Goal: Find specific page/section: Find specific page/section

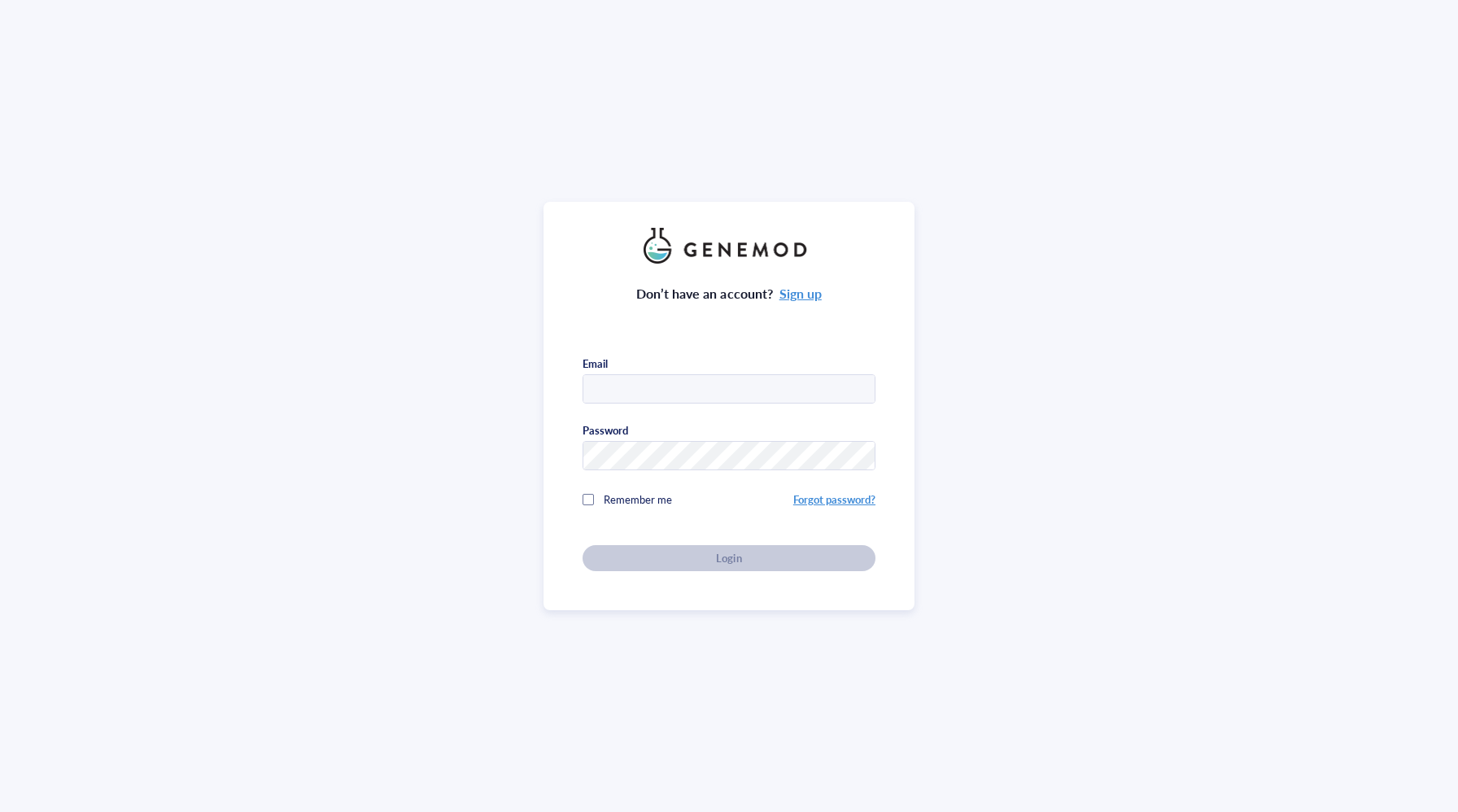
type input "jay.thiagarajah@childrens.harvard.edu"
click at [718, 553] on div "Don’t have an account? Sign up Email jay.thiagarajah@childrens.harvard.edu Pass…" at bounding box center [729, 417] width 293 height 308
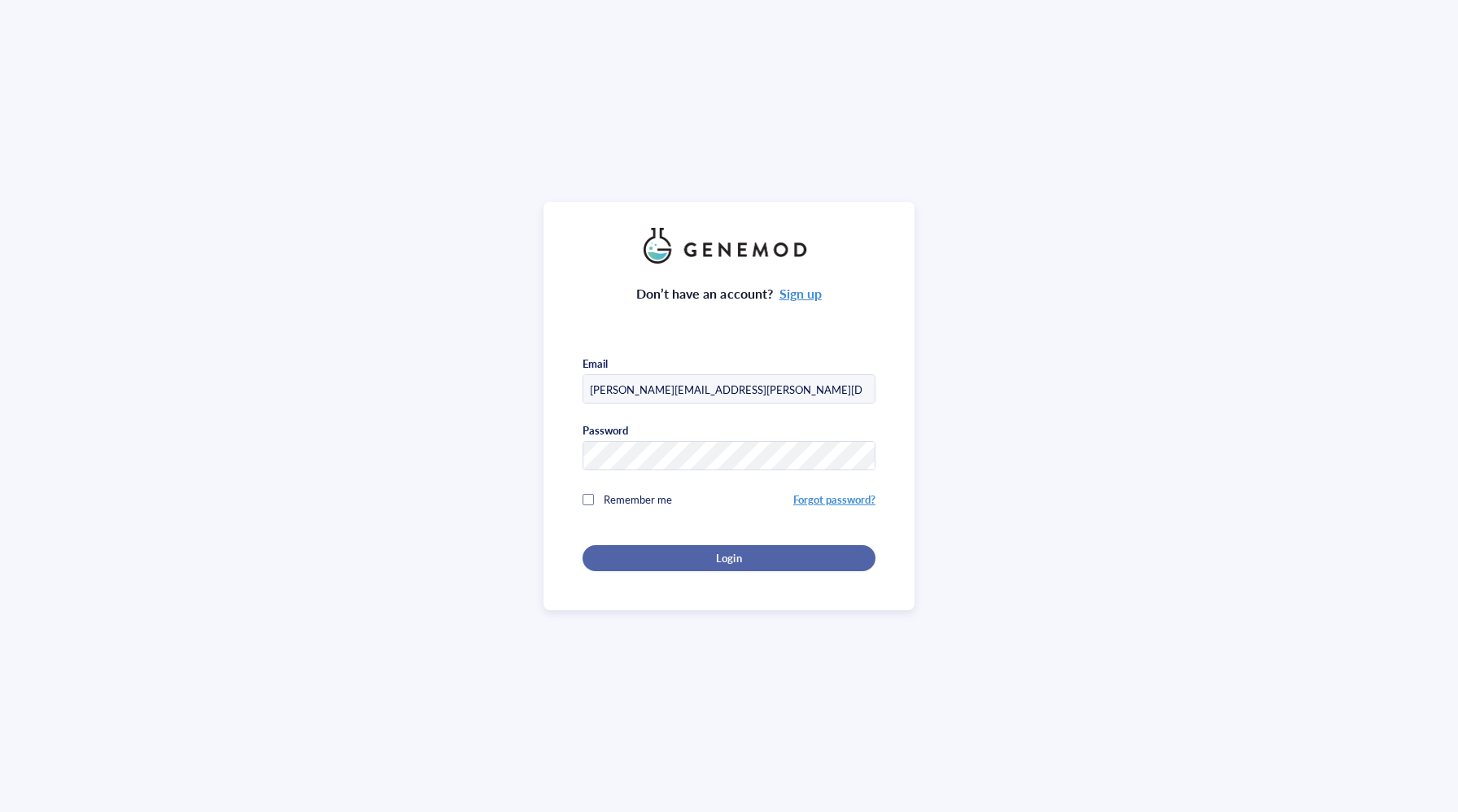
click at [716, 557] on span "Login" at bounding box center [729, 558] width 25 height 15
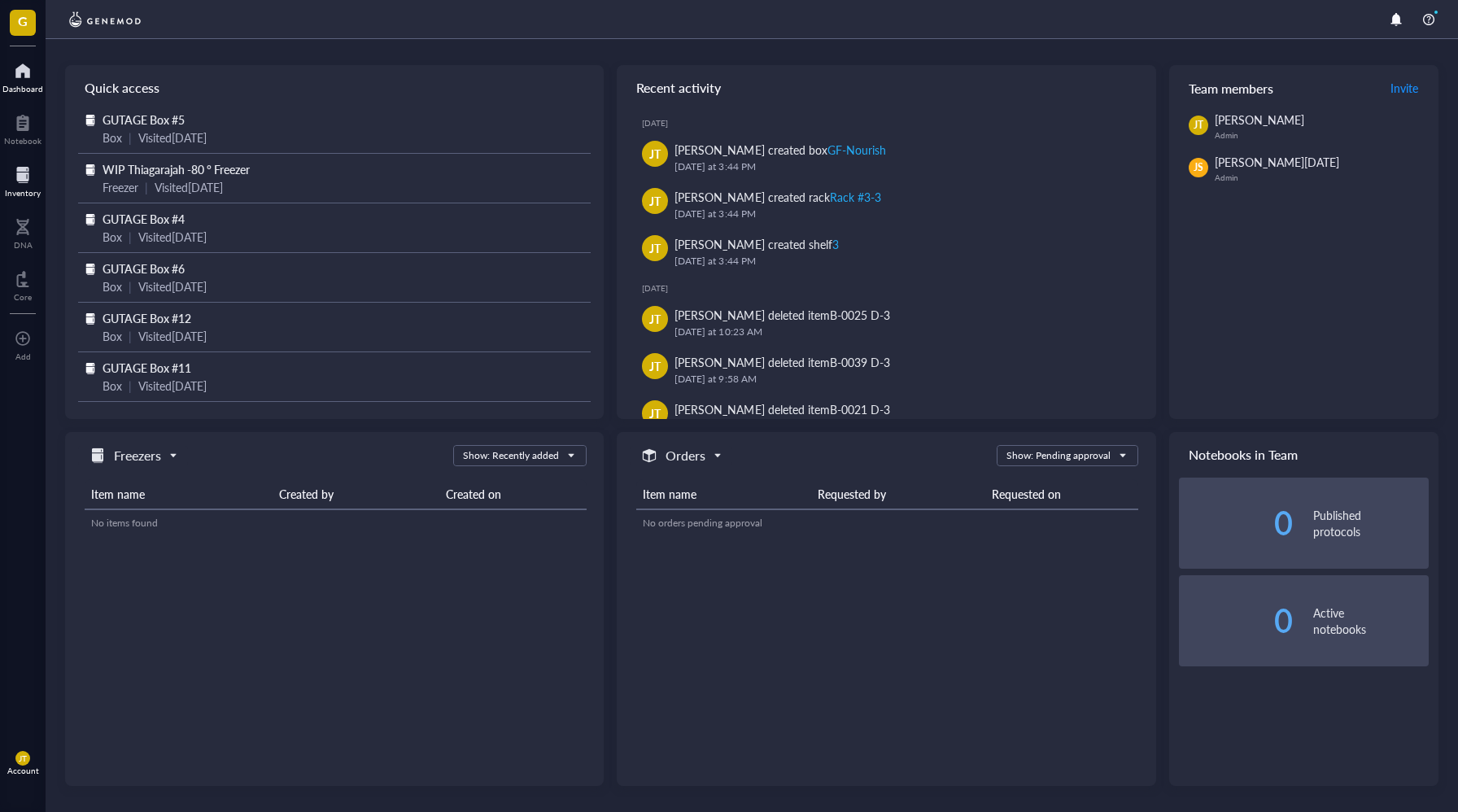
click at [29, 180] on div at bounding box center [23, 174] width 36 height 26
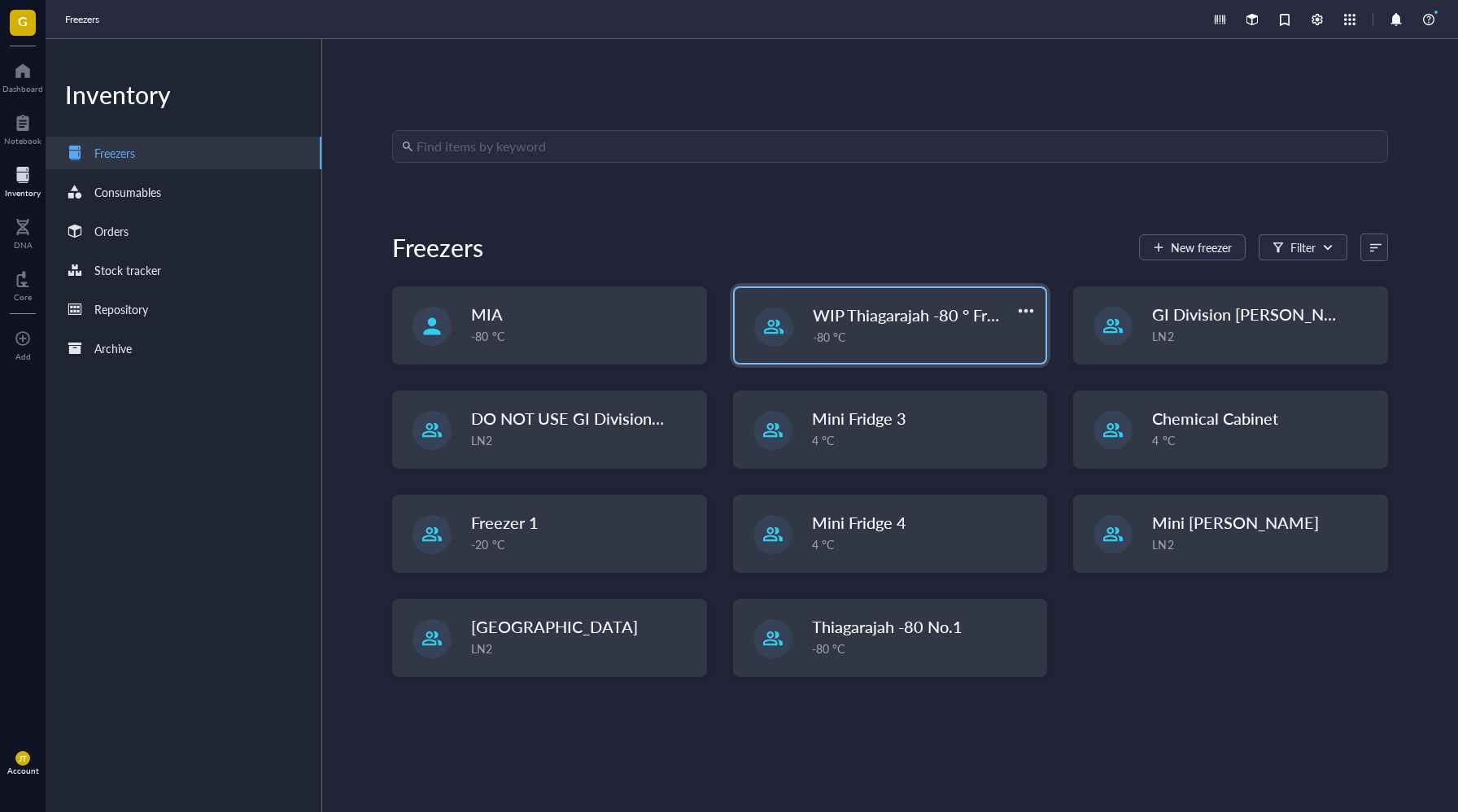
click at [962, 333] on div "-80 °C" at bounding box center [925, 336] width 224 height 18
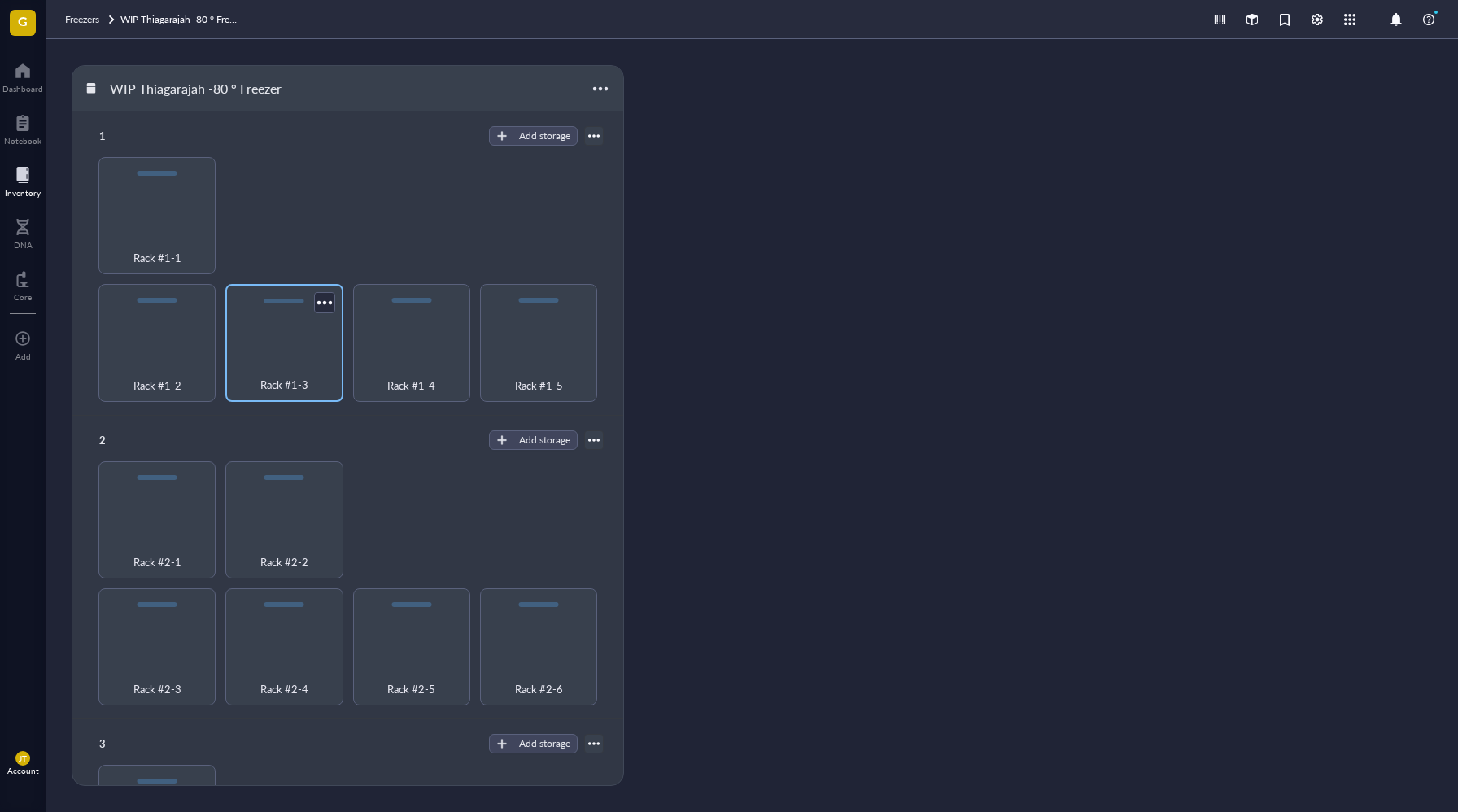
click at [308, 377] on div "Rack #1-3" at bounding box center [284, 376] width 101 height 36
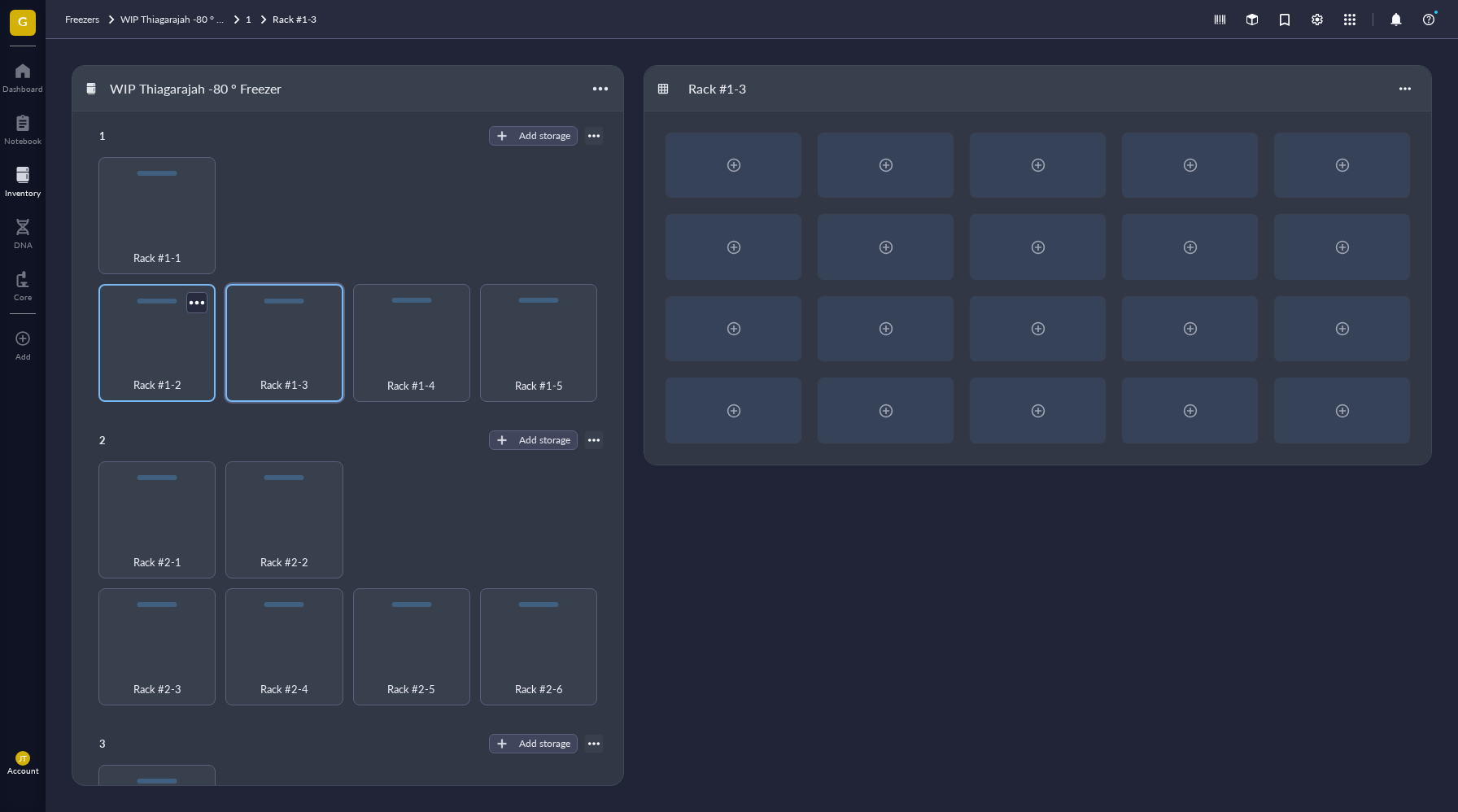
click at [207, 375] on div "Rack #1-2" at bounding box center [157, 342] width 117 height 117
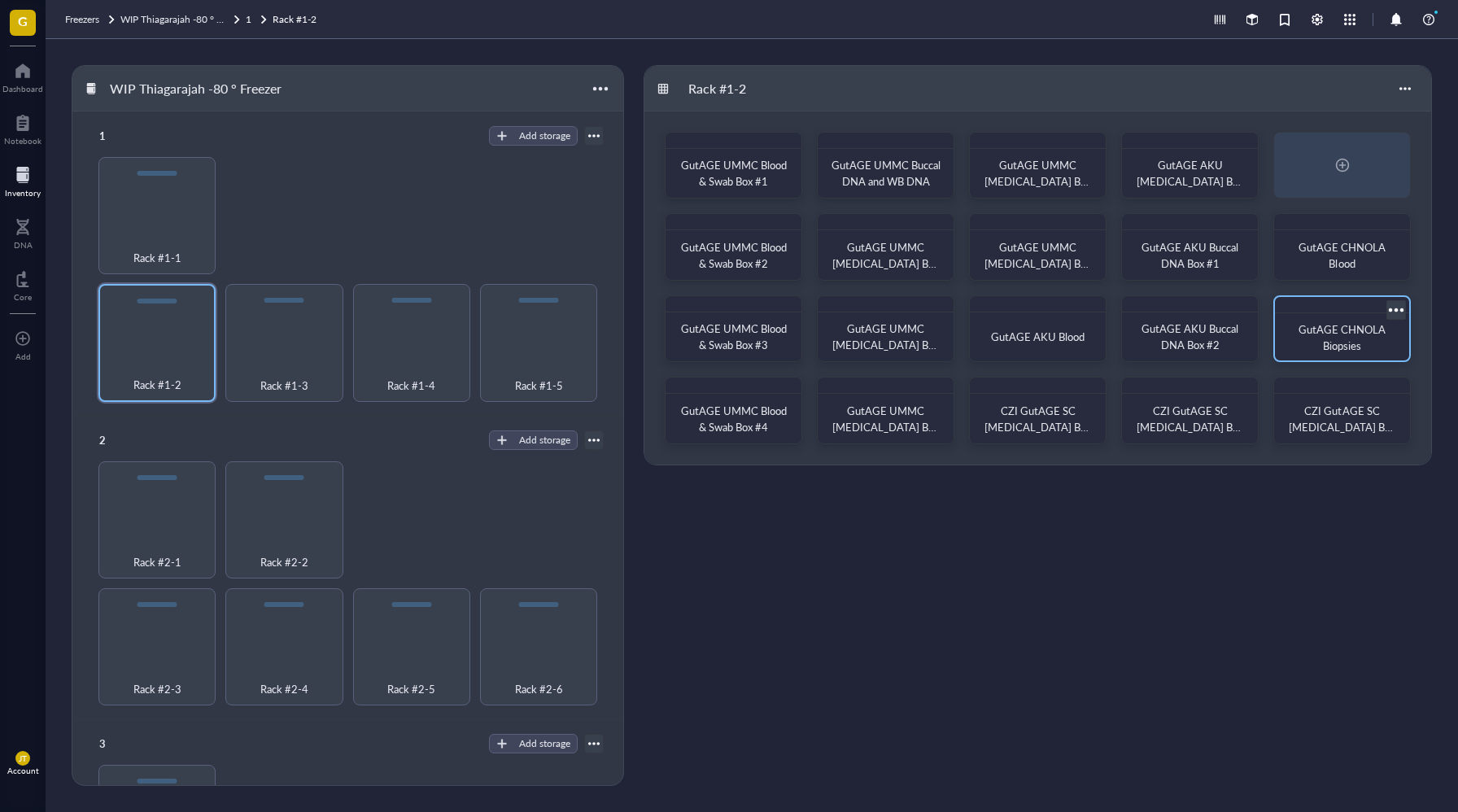
click at [1314, 337] on div "GutAGE CHNOLA Biopsies" at bounding box center [1342, 337] width 108 height 33
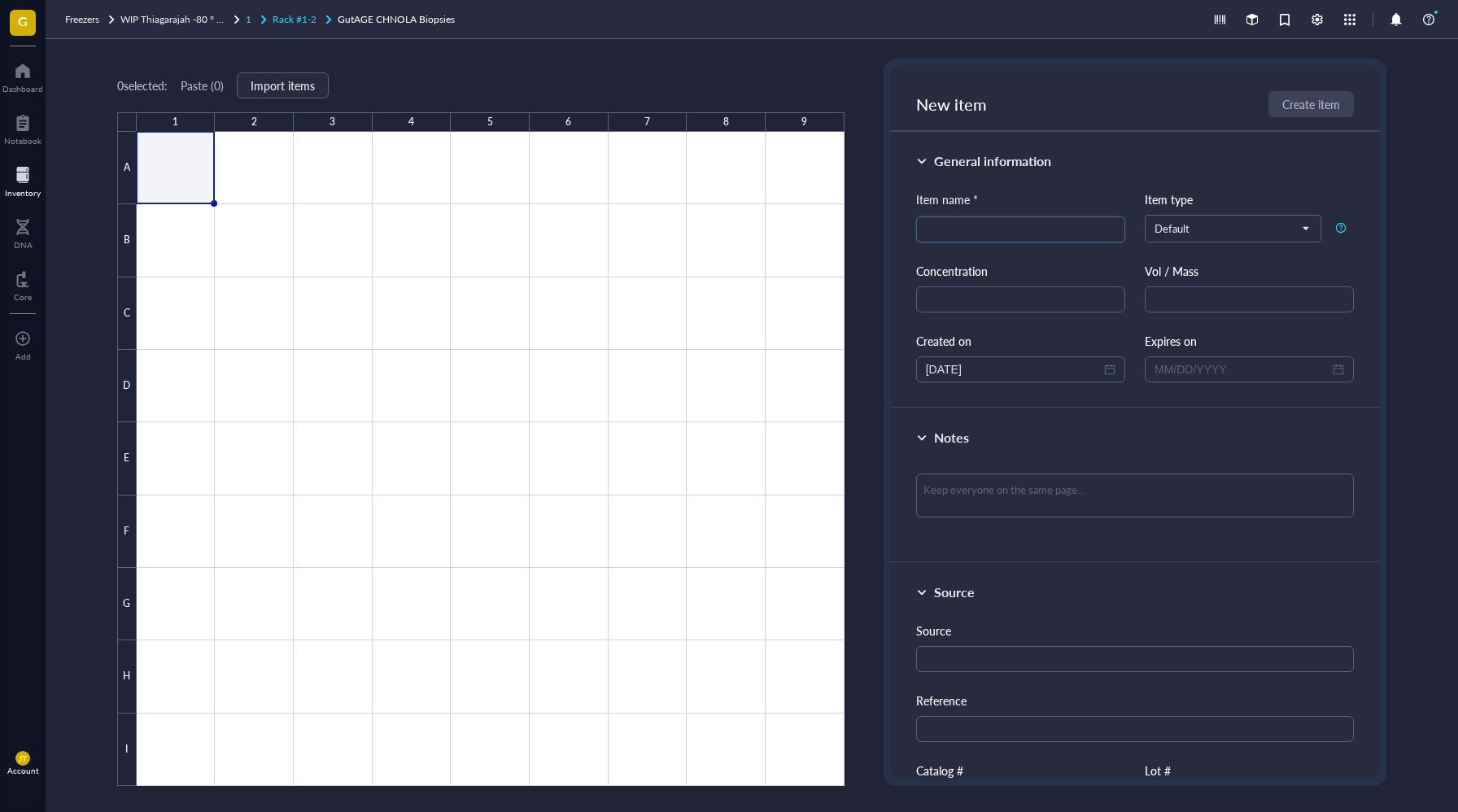
click at [307, 24] on span "Rack #1-2" at bounding box center [295, 19] width 44 height 14
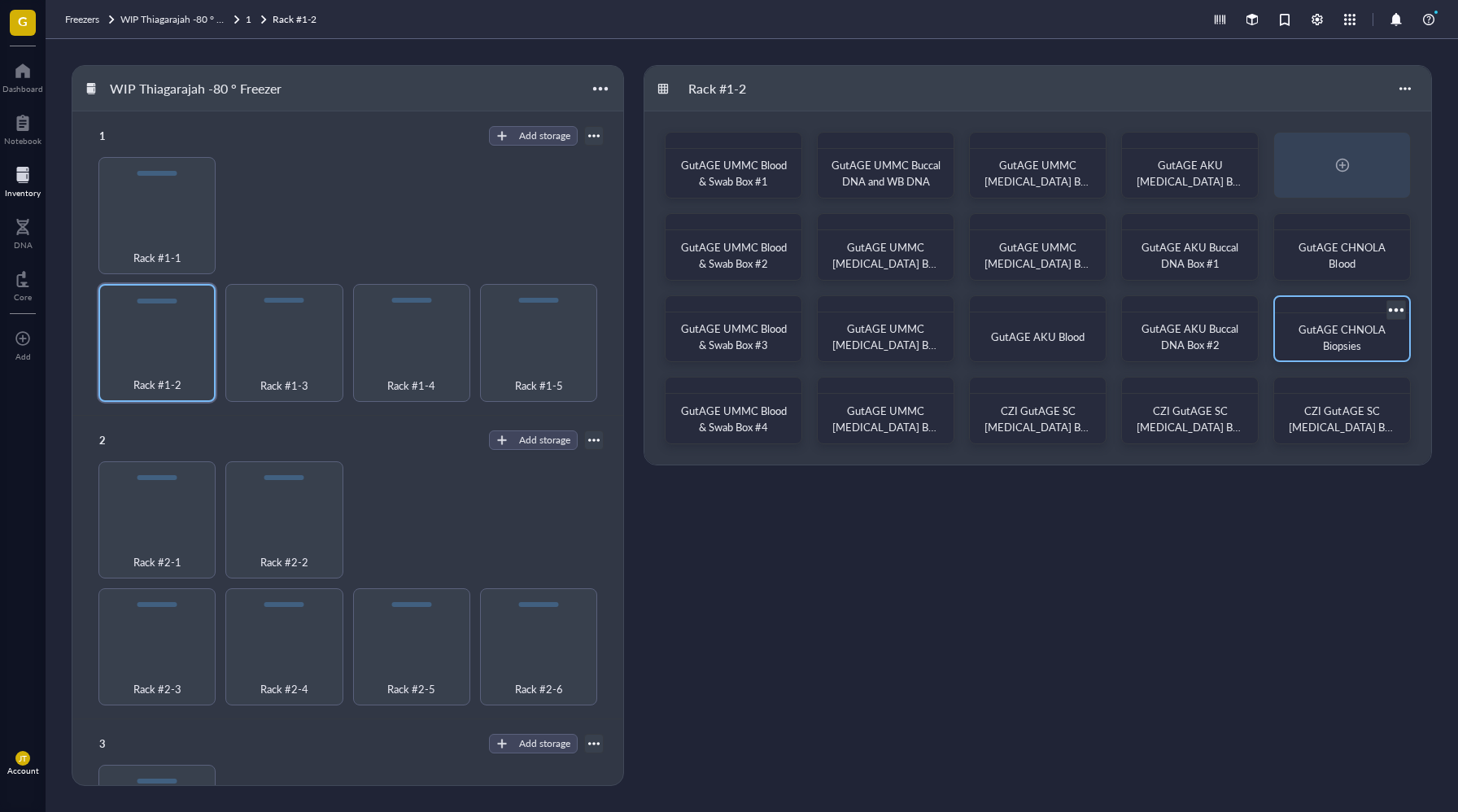
click at [1322, 327] on span "GutAGE CHNOLA Biopsies" at bounding box center [1343, 337] width 89 height 32
click at [1340, 260] on span "GutAGE CHNOLA Blood" at bounding box center [1343, 255] width 89 height 32
